Goal: Information Seeking & Learning: Learn about a topic

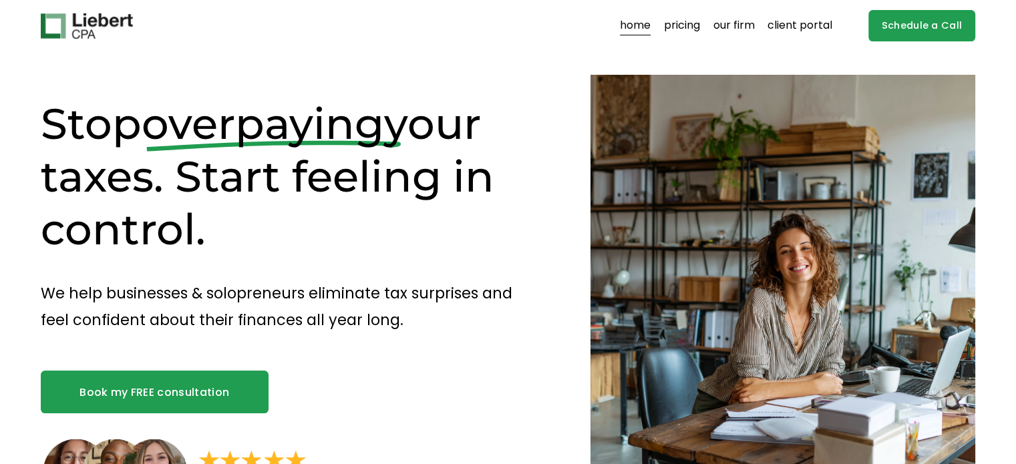
click at [680, 27] on link "pricing" at bounding box center [682, 25] width 36 height 21
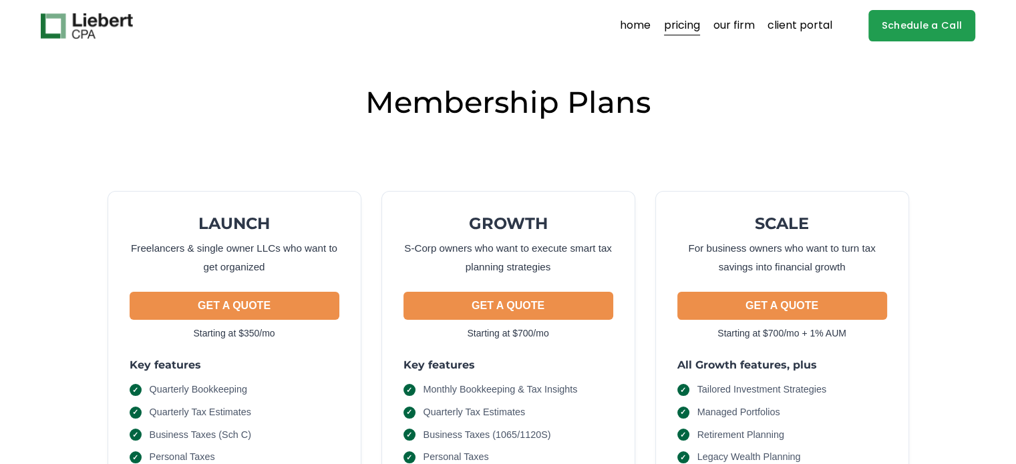
click at [623, 33] on link "home" at bounding box center [635, 25] width 31 height 21
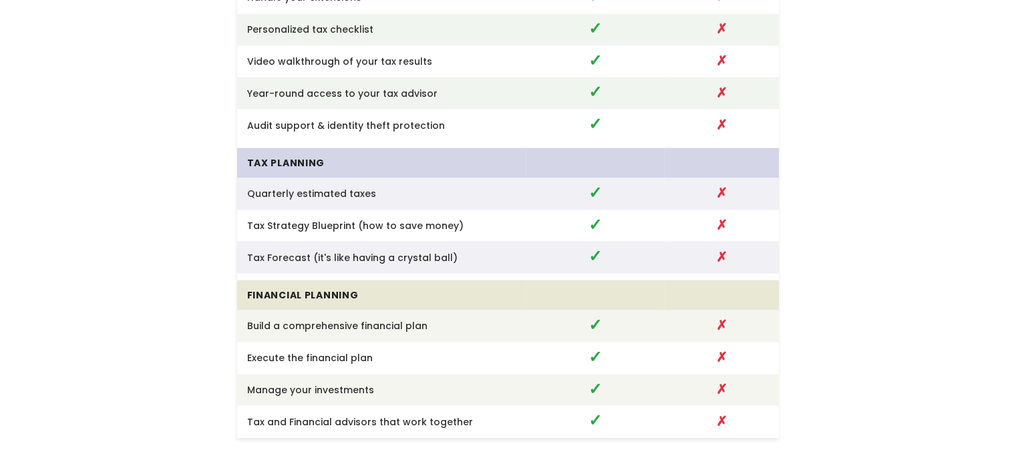
scroll to position [2943, 0]
